Goal: Information Seeking & Learning: Learn about a topic

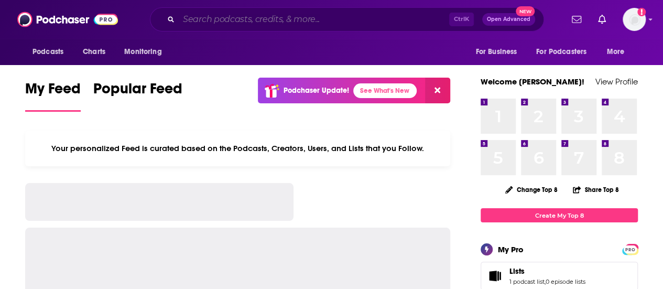
click at [334, 16] on input "Search podcasts, credits, & more..." at bounding box center [314, 19] width 271 height 17
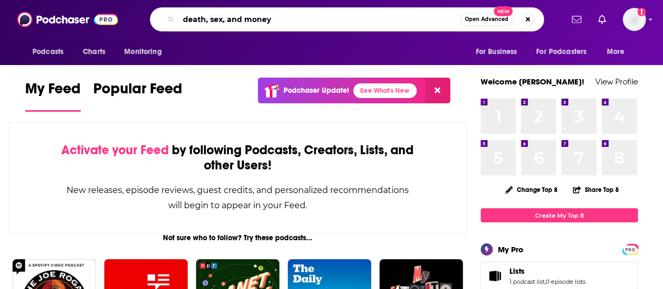
type input "death, sex, and money"
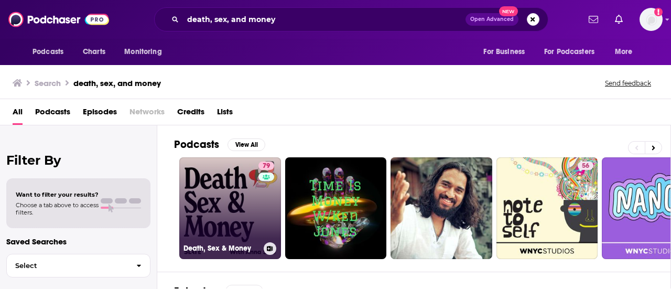
click at [243, 194] on link "79 Death, Sex & Money" at bounding box center [230, 208] width 102 height 102
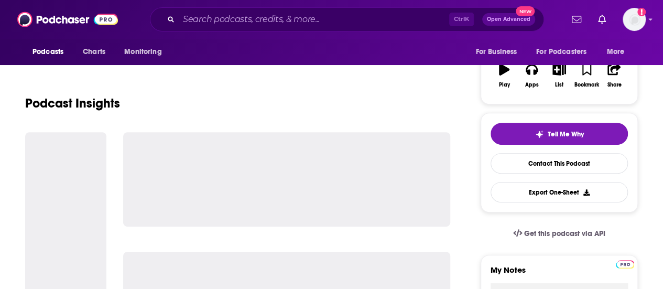
scroll to position [262, 0]
